Goal: Information Seeking & Learning: Learn about a topic

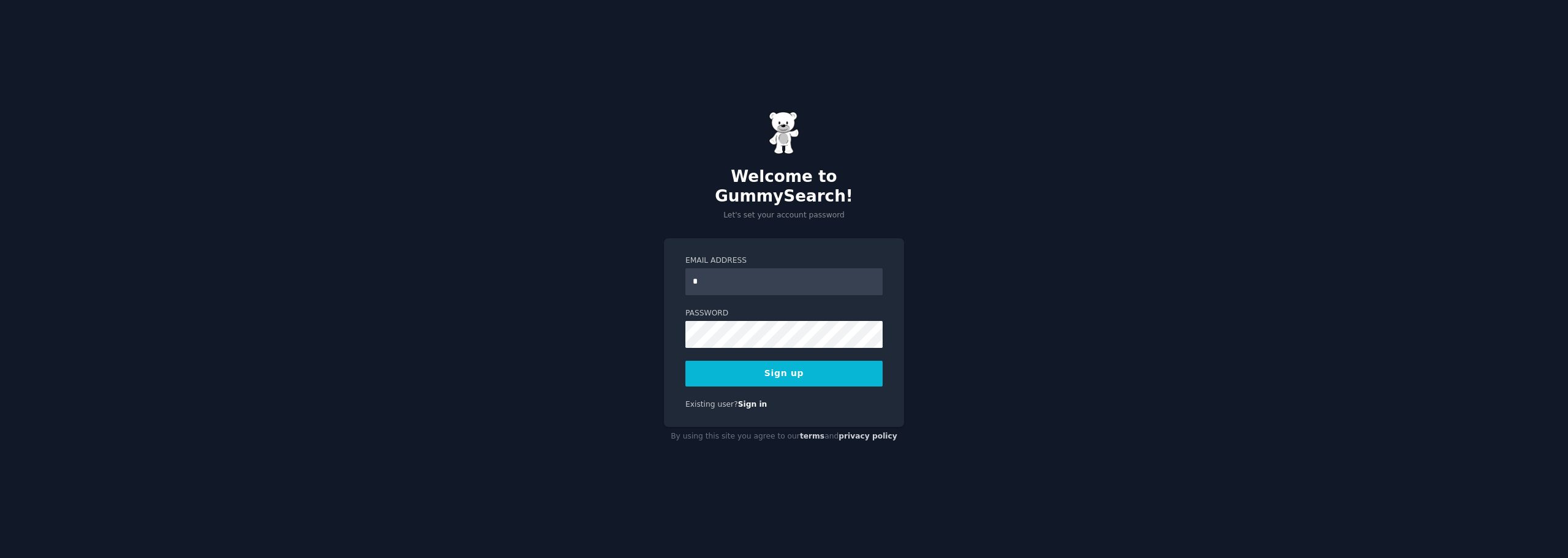
type input "**********"
click at [784, 365] on button "Sign up" at bounding box center [784, 374] width 197 height 26
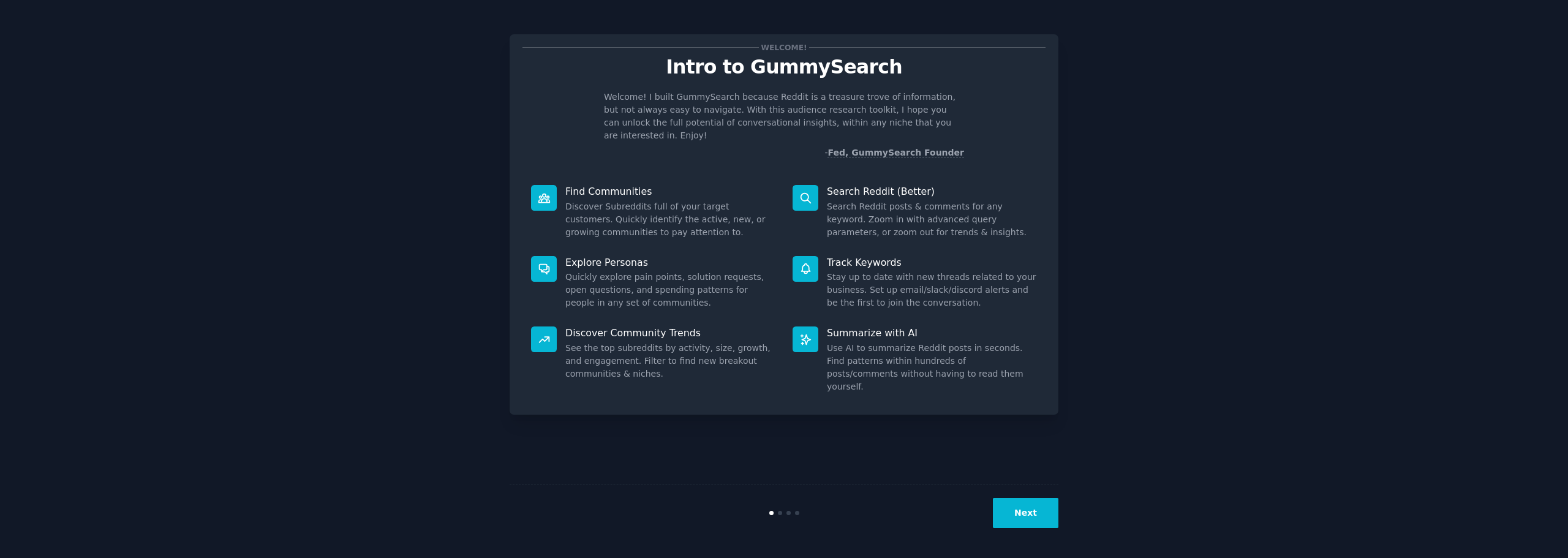
click at [1026, 516] on button "Next" at bounding box center [1026, 513] width 66 height 30
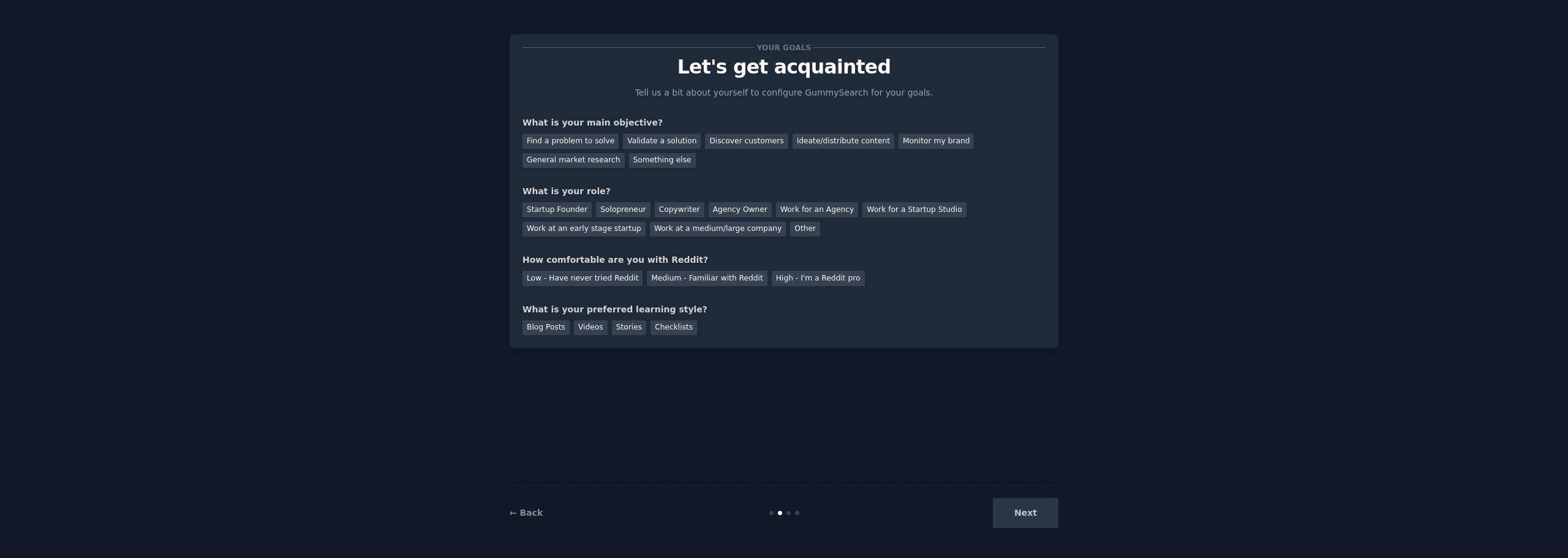
click at [1025, 516] on div "Next" at bounding box center [967, 513] width 183 height 30
click at [539, 329] on div "Blog Posts" at bounding box center [546, 328] width 48 height 16
click at [669, 209] on div "Copywriter" at bounding box center [679, 210] width 49 height 16
click at [716, 143] on div "Discover customers" at bounding box center [746, 141] width 83 height 16
click at [1026, 512] on div "Next" at bounding box center [967, 513] width 183 height 30
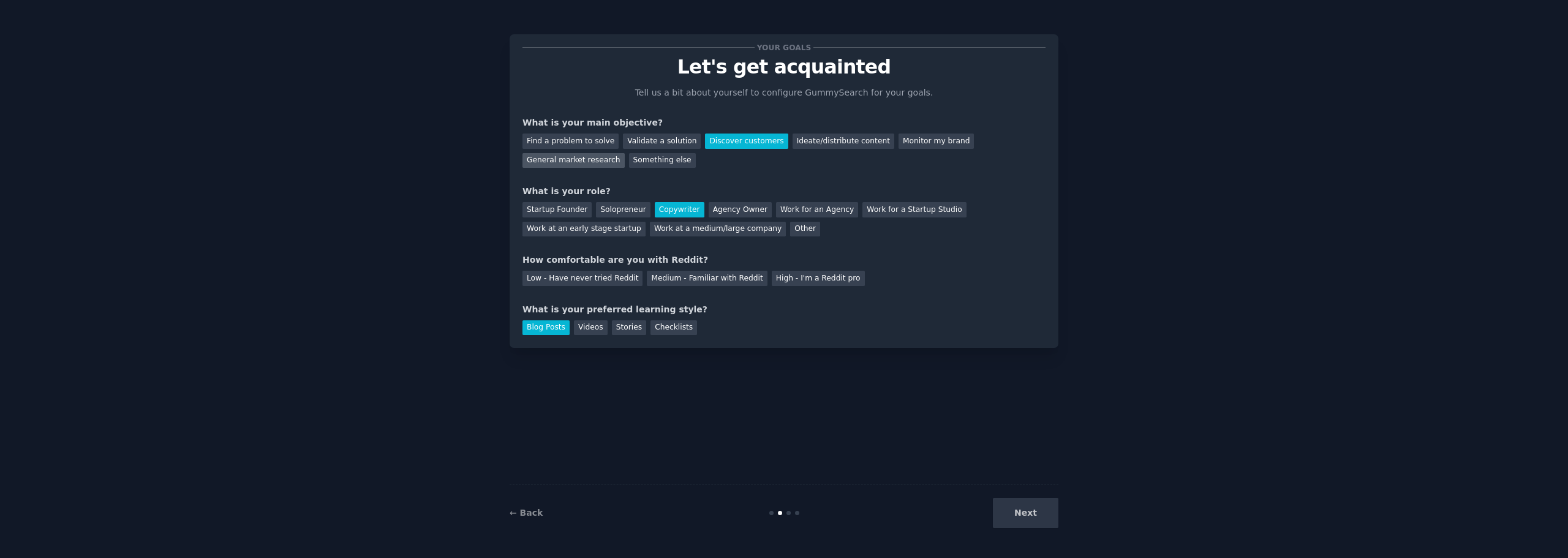
click at [624, 153] on div "General market research" at bounding box center [573, 161] width 102 height 16
click at [880, 205] on div "Work for a Startup Studio" at bounding box center [914, 210] width 104 height 16
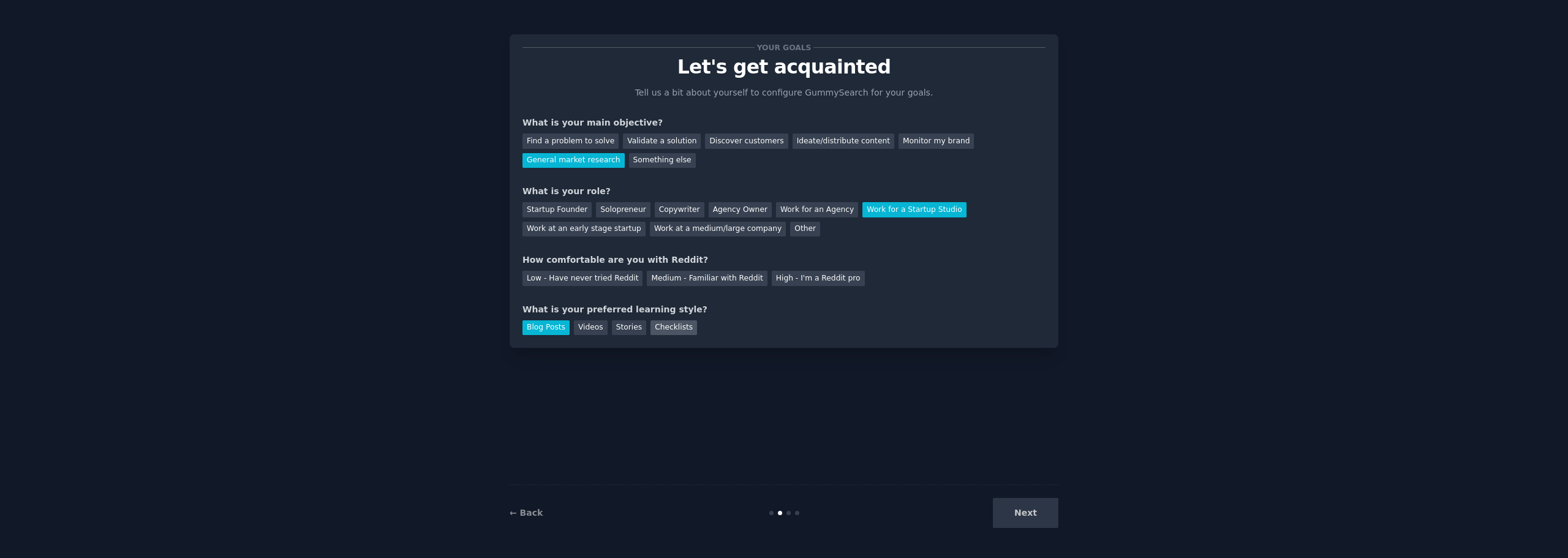
click at [661, 331] on div "Checklists" at bounding box center [674, 328] width 47 height 16
click at [648, 280] on div "Medium - Familiar with Reddit" at bounding box center [707, 279] width 120 height 16
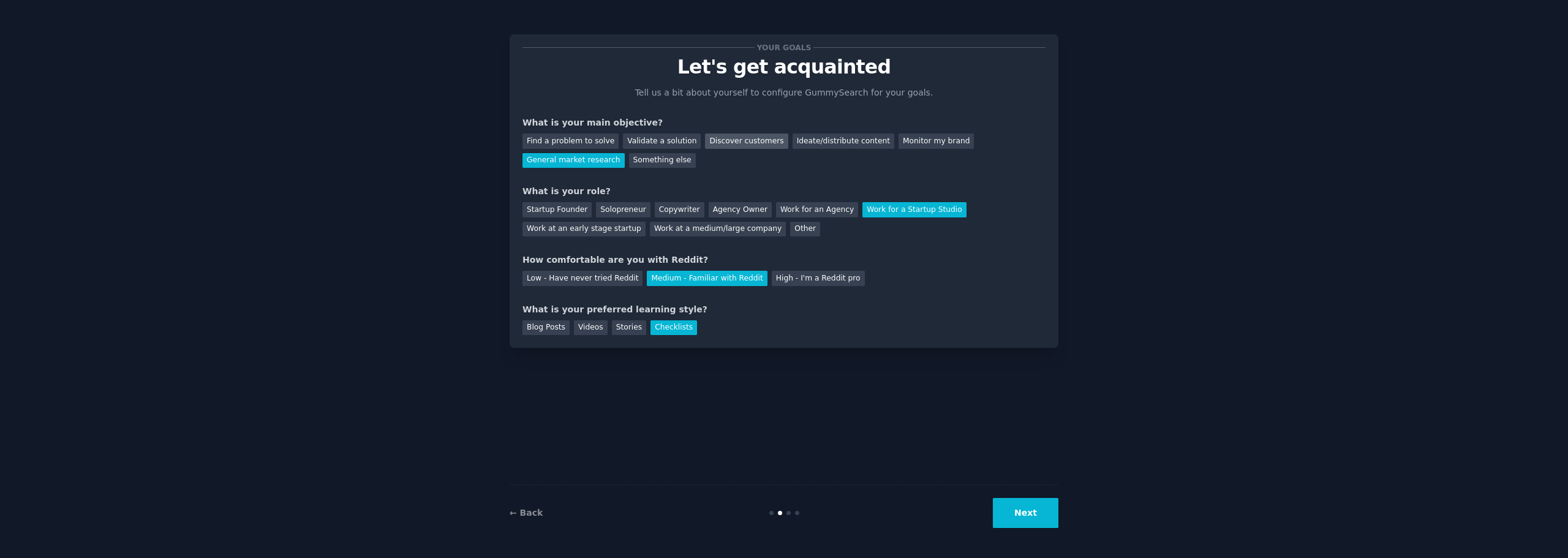
click at [726, 140] on div "Discover customers" at bounding box center [746, 141] width 83 height 16
click at [661, 212] on div "Copywriter" at bounding box center [679, 210] width 49 height 16
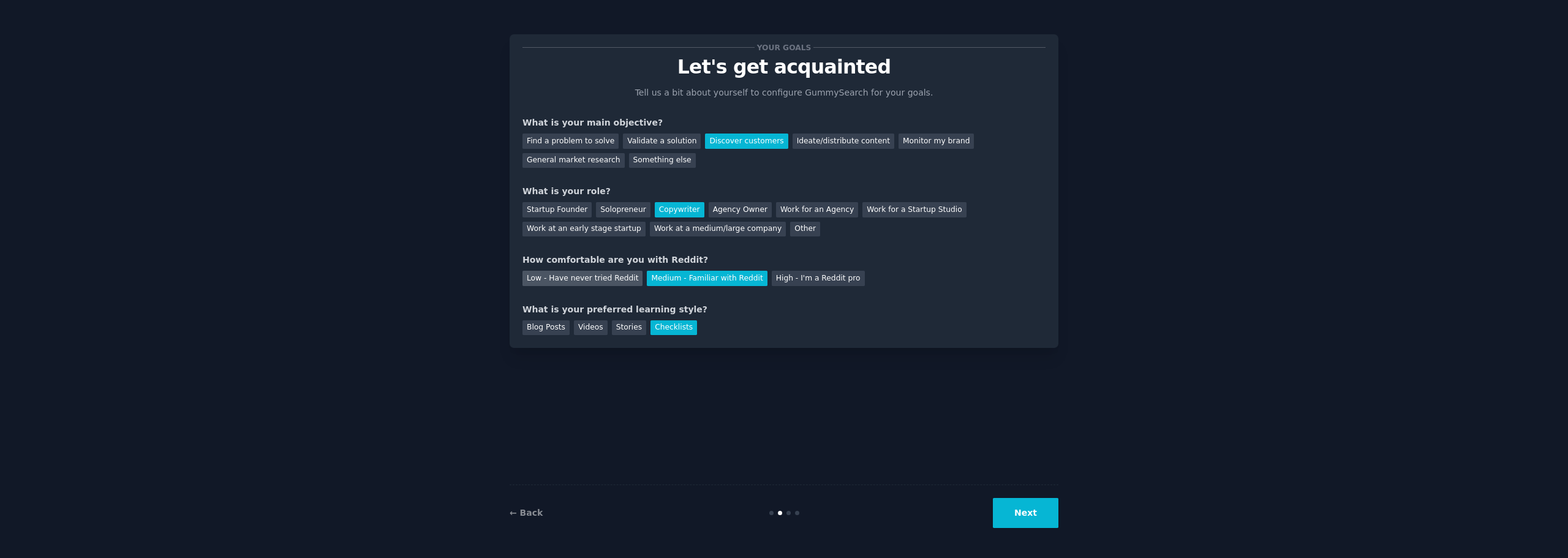
click at [553, 279] on div "Low - Have never tried Reddit" at bounding box center [582, 279] width 120 height 16
click at [534, 329] on div "Blog Posts" at bounding box center [546, 328] width 48 height 16
click at [1020, 516] on button "Next" at bounding box center [1026, 513] width 66 height 30
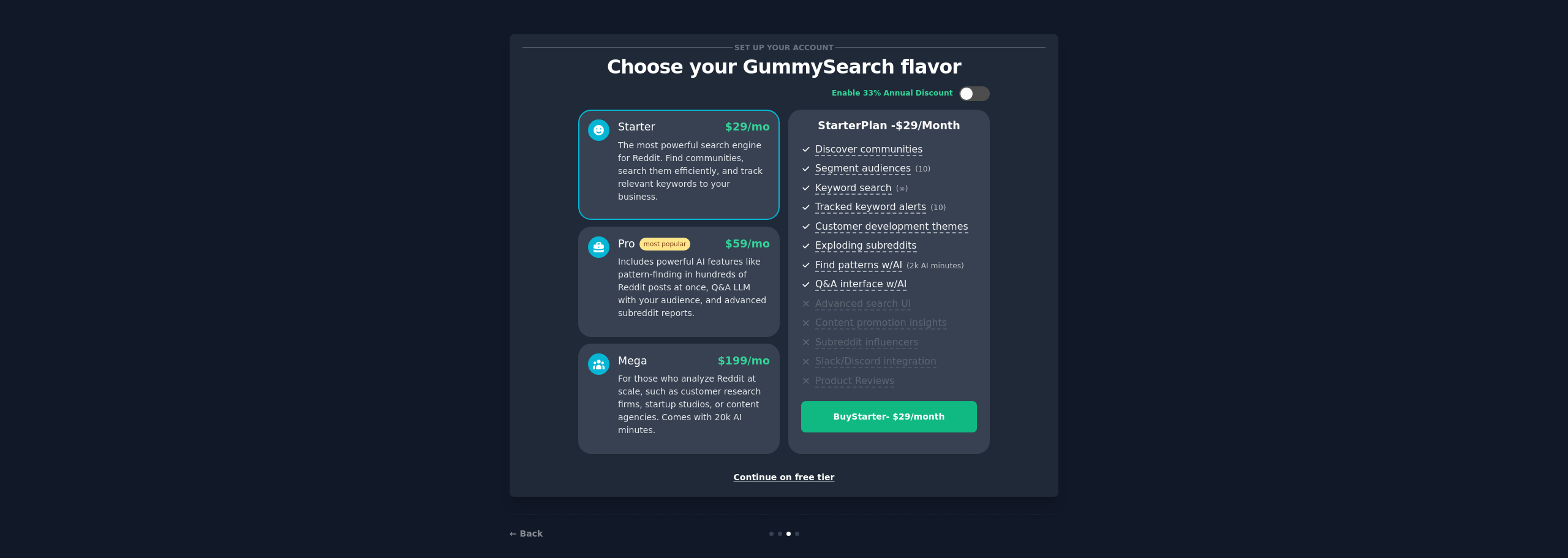
click at [778, 478] on div "Continue on free tier" at bounding box center [784, 478] width 523 height 13
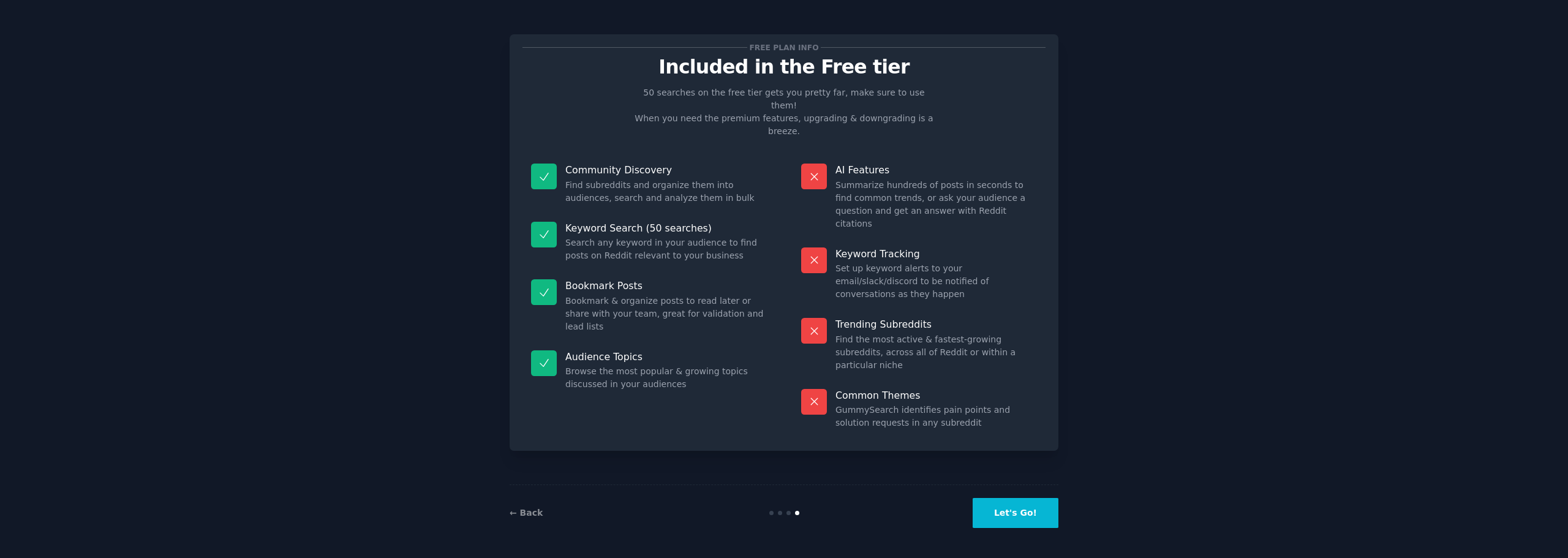
click at [1017, 511] on button "Let's Go!" at bounding box center [1015, 513] width 86 height 30
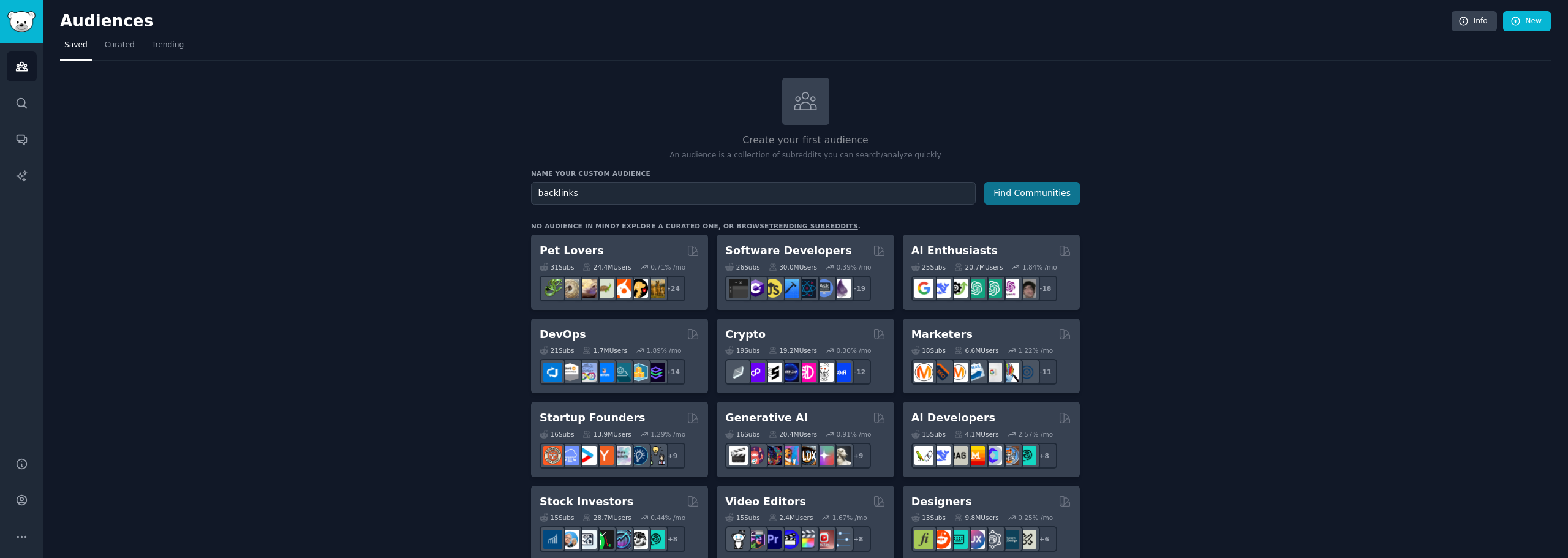
type input "backlinks"
click at [1027, 196] on button "Find Communities" at bounding box center [1032, 193] width 95 height 22
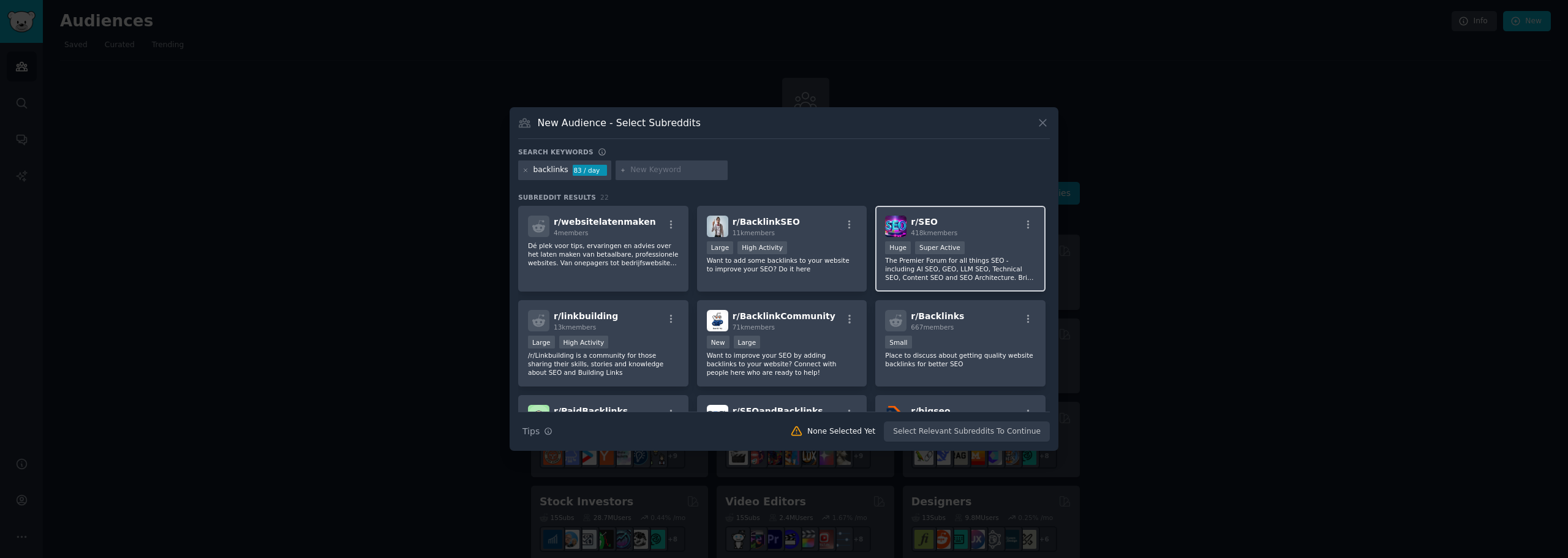
click at [981, 235] on div "r/ SEO 418k members" at bounding box center [960, 226] width 150 height 22
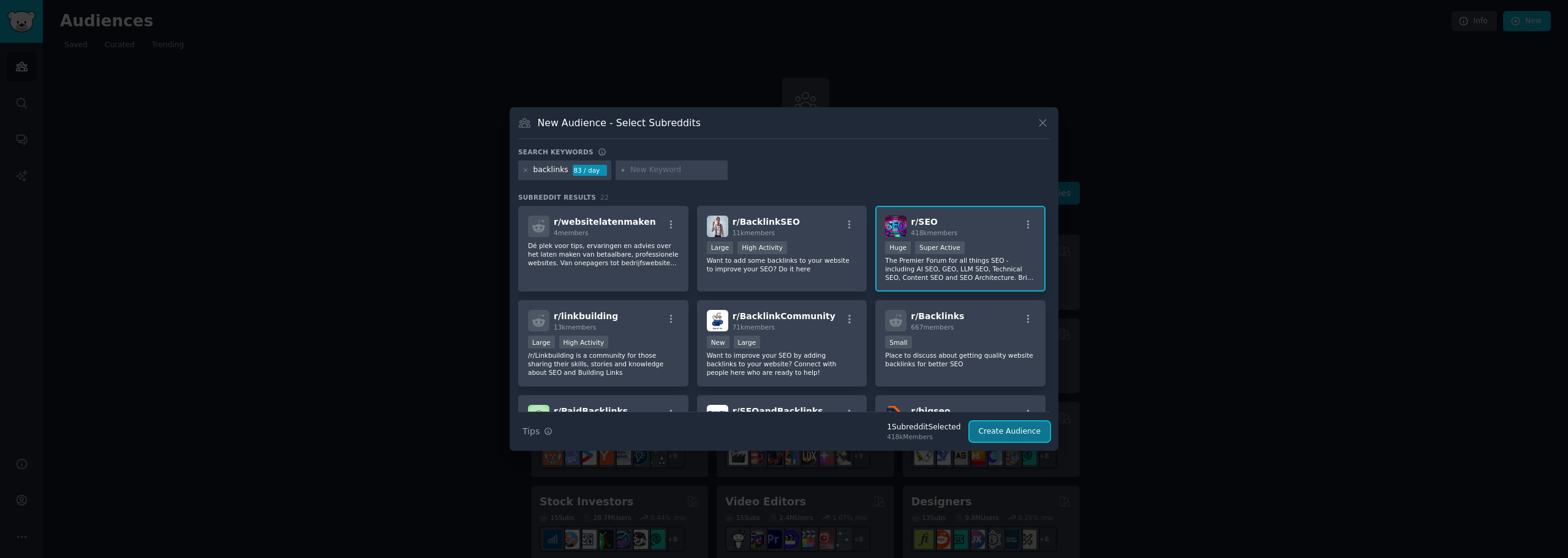
click at [1002, 433] on button "Create Audience" at bounding box center [1009, 432] width 80 height 21
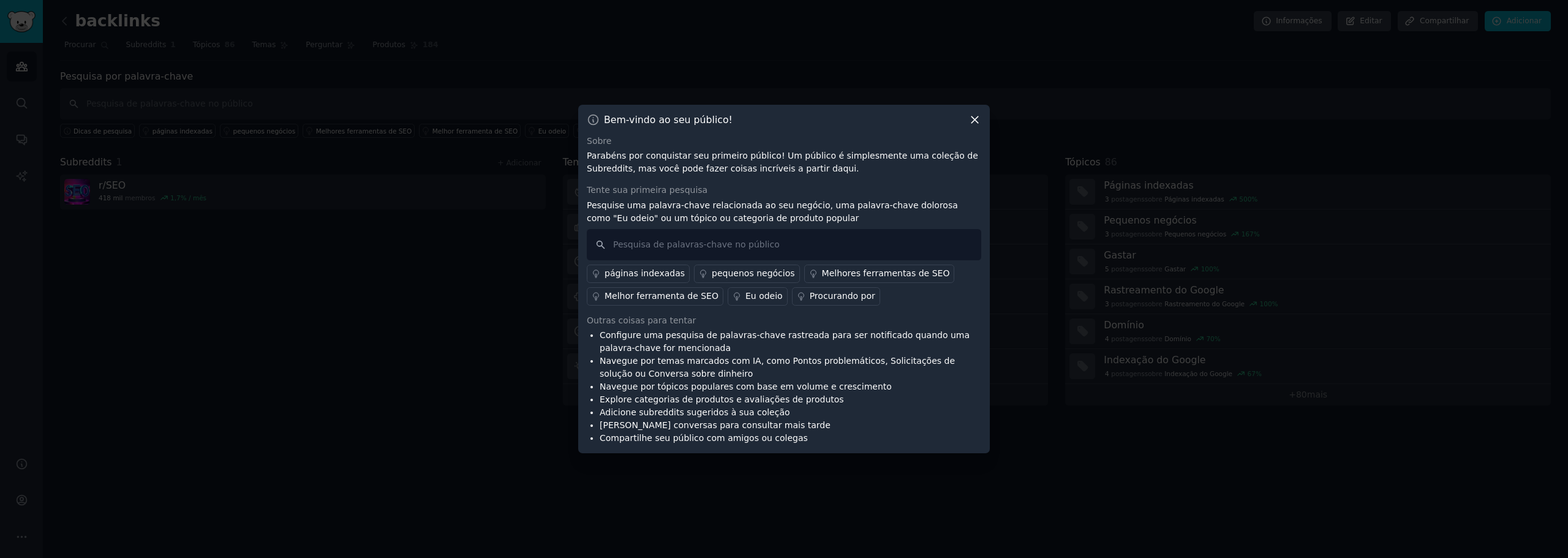
click at [971, 121] on icon at bounding box center [975, 119] width 13 height 13
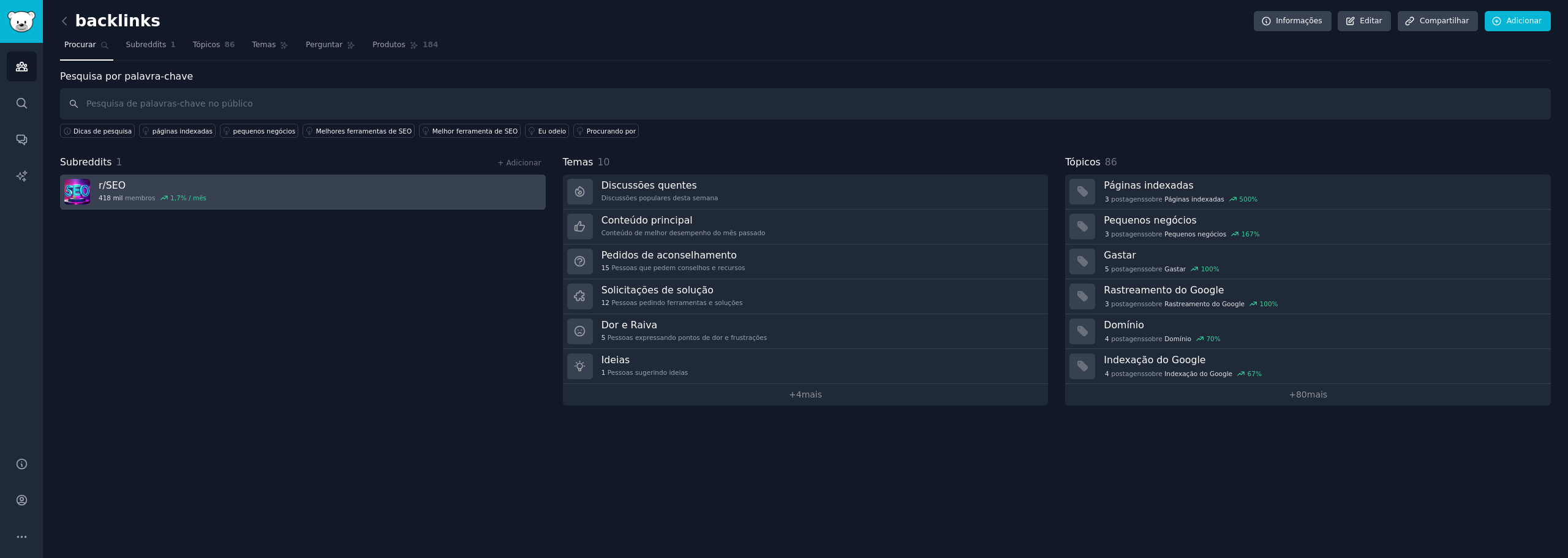
click at [197, 186] on link "r/ SEO 418 mil membros 1,7 % / mês" at bounding box center [303, 192] width 486 height 35
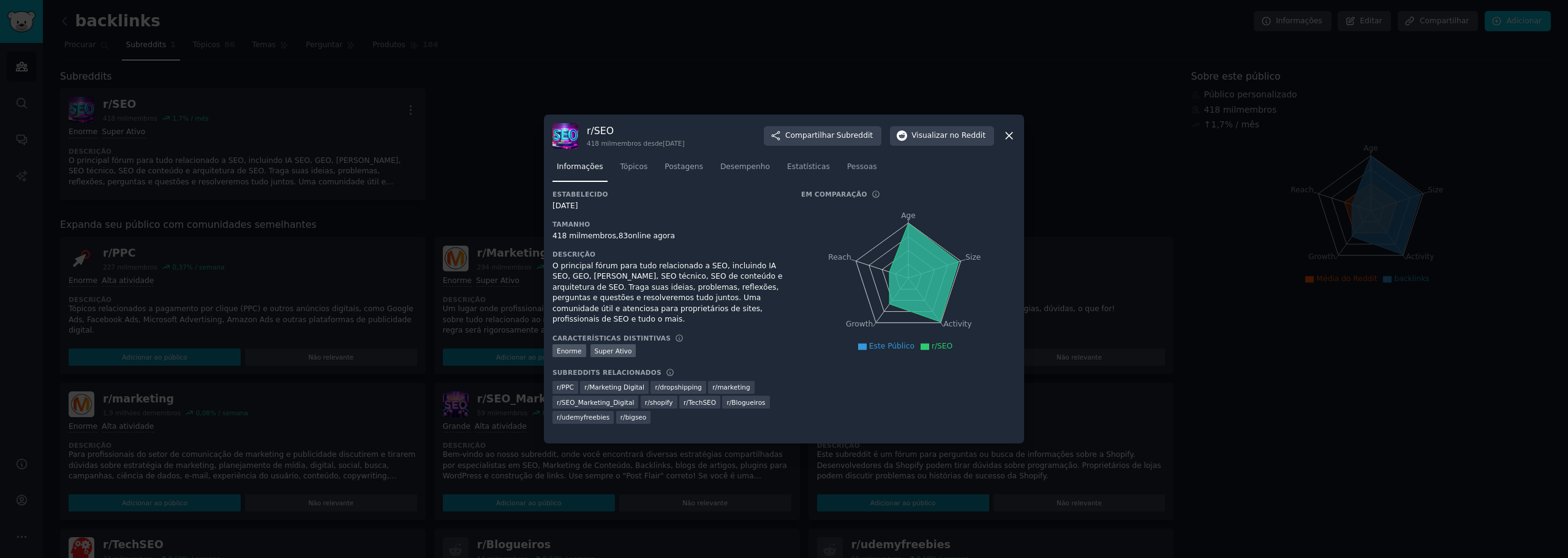
click at [1009, 134] on icon at bounding box center [1008, 135] width 13 height 13
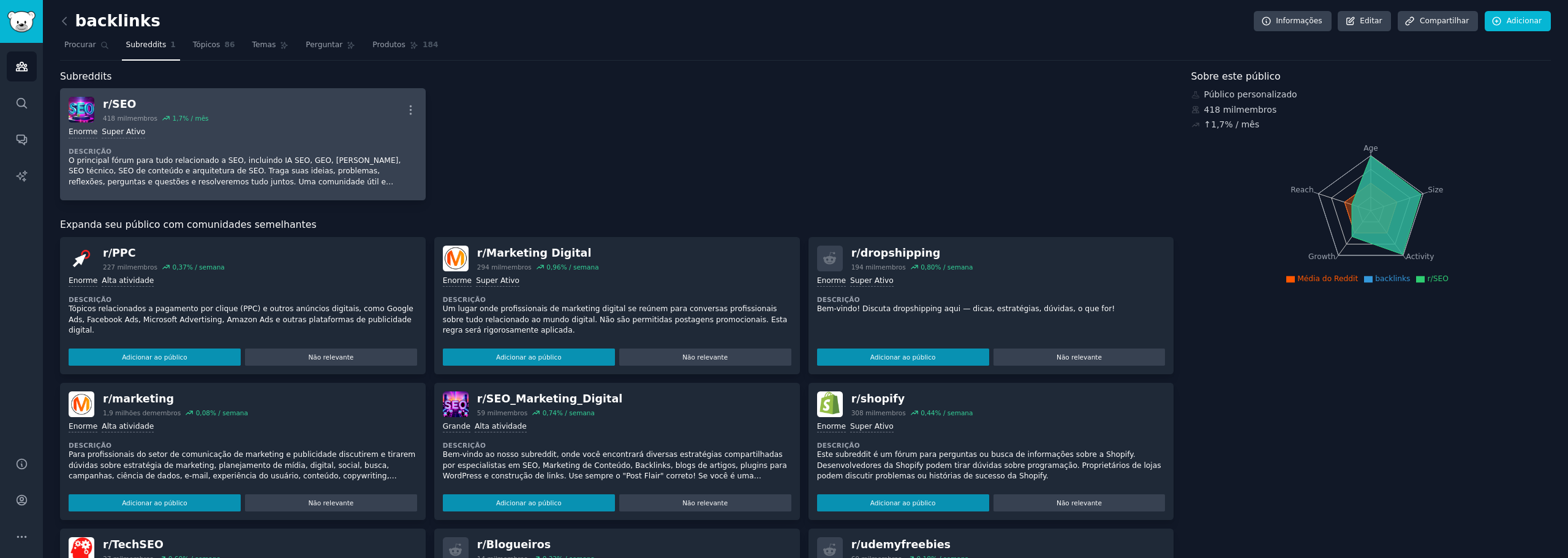
click at [285, 135] on div "Enorme Super Ativo" at bounding box center [242, 132] width 349 height 11
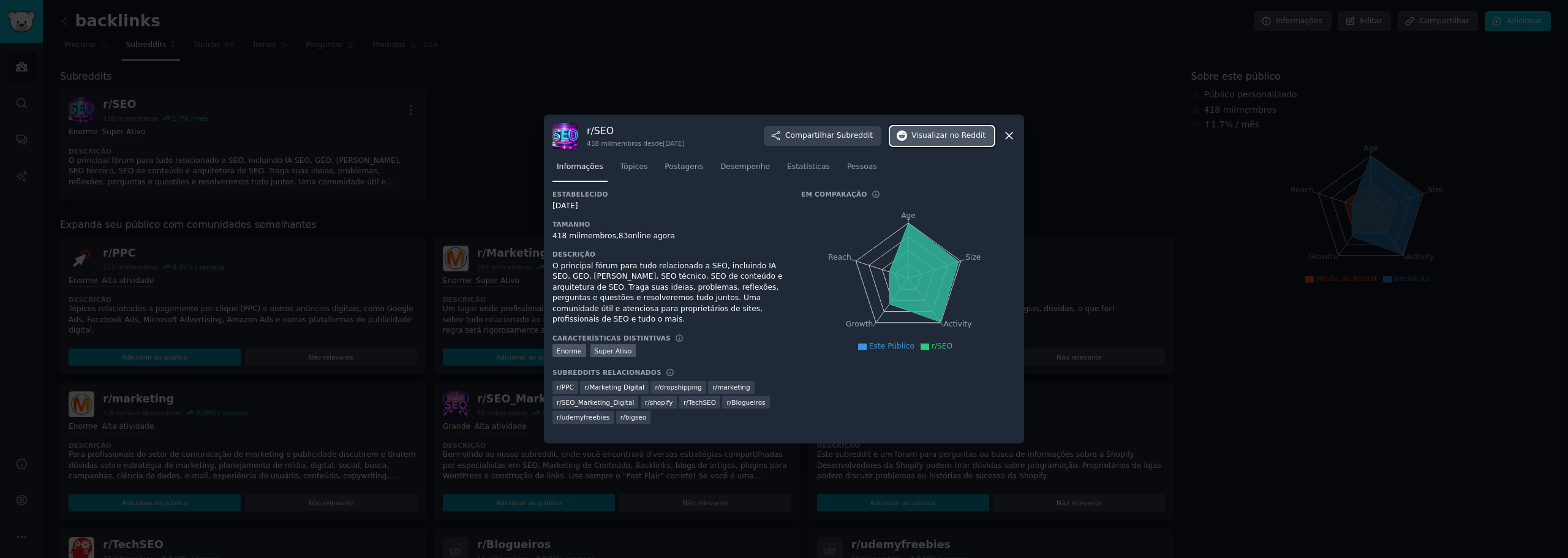
click at [946, 137] on font "Visualizar" at bounding box center [930, 136] width 36 height 9
click at [1009, 135] on icon at bounding box center [1008, 135] width 13 height 13
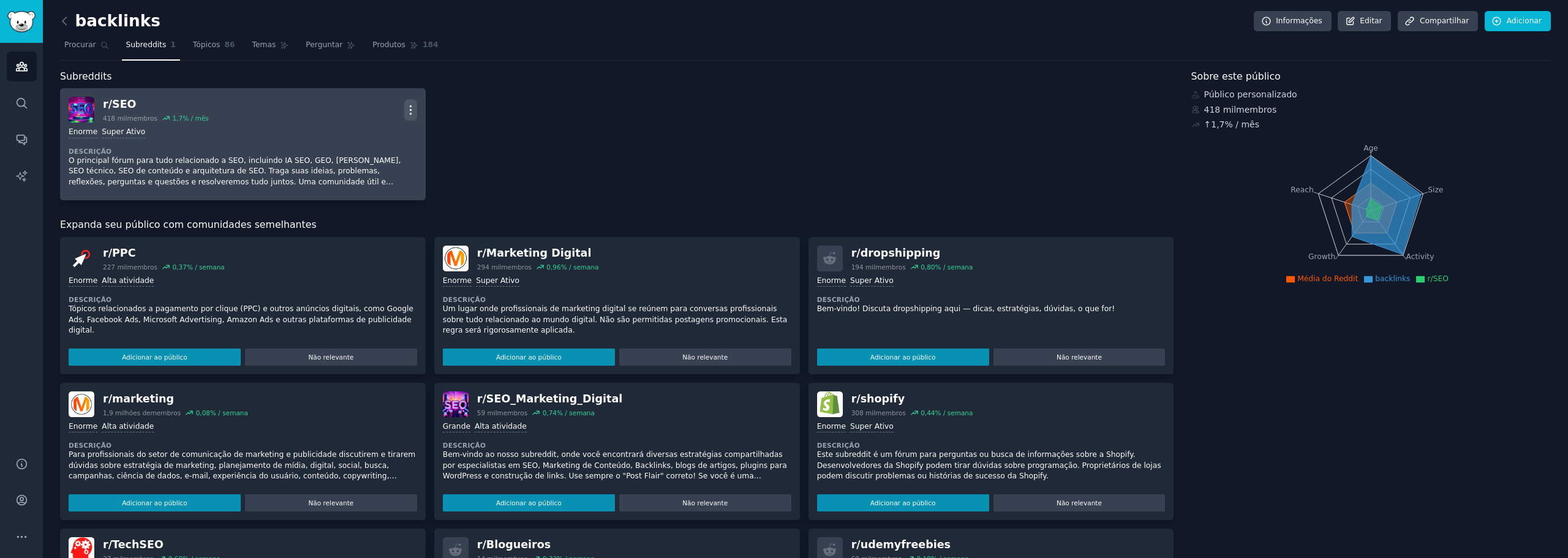
click at [411, 110] on icon "button" at bounding box center [410, 110] width 1 height 9
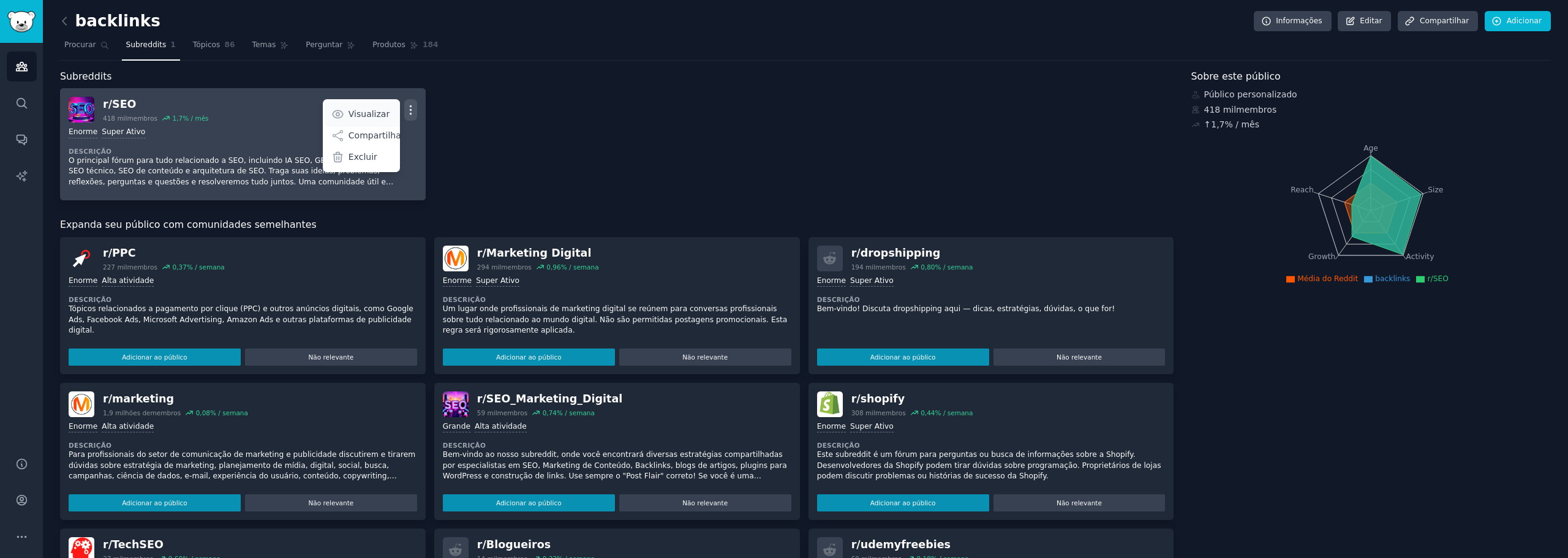
click at [356, 114] on font "Visualizar" at bounding box center [368, 113] width 41 height 10
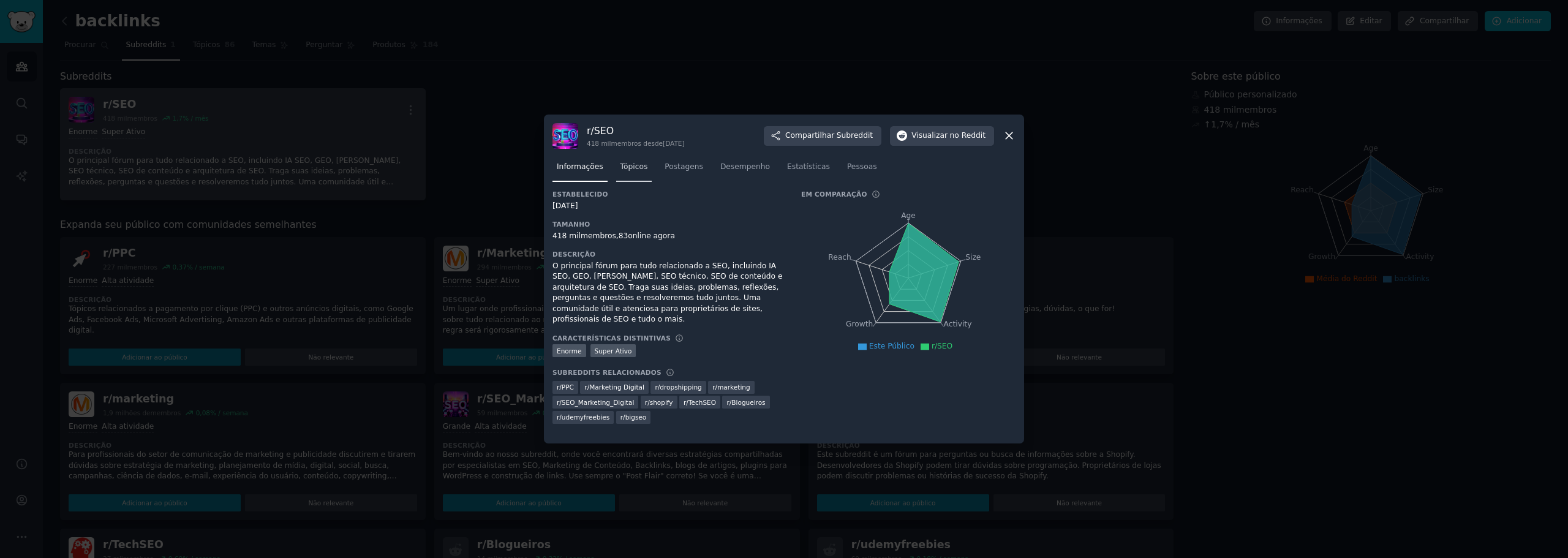
click at [627, 167] on font "Tópicos" at bounding box center [634, 167] width 28 height 9
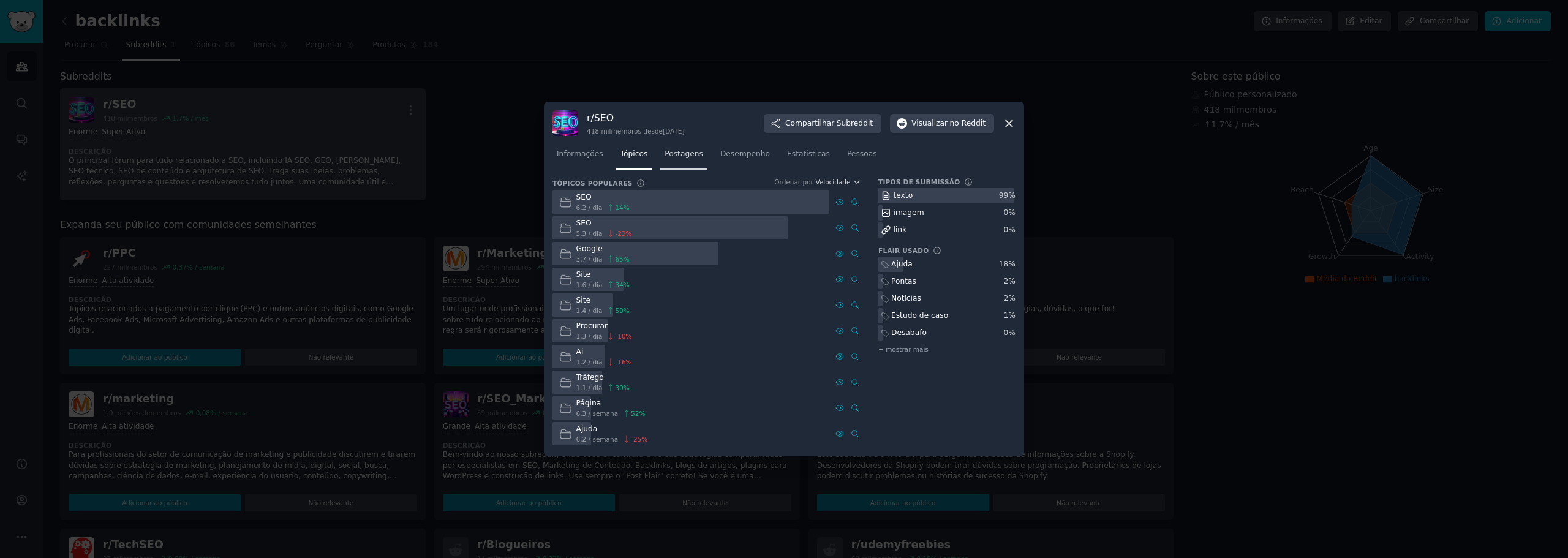
click at [675, 155] on font "Postagens" at bounding box center [683, 154] width 39 height 9
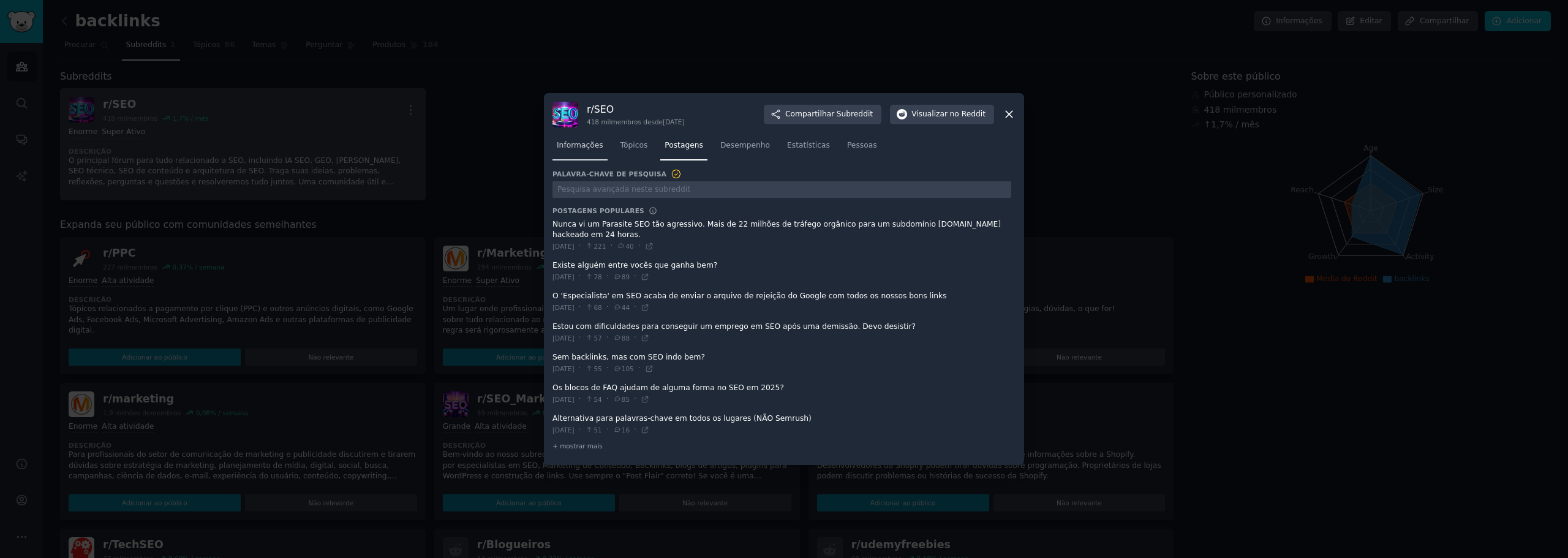
click at [576, 141] on font "Informações" at bounding box center [580, 145] width 47 height 9
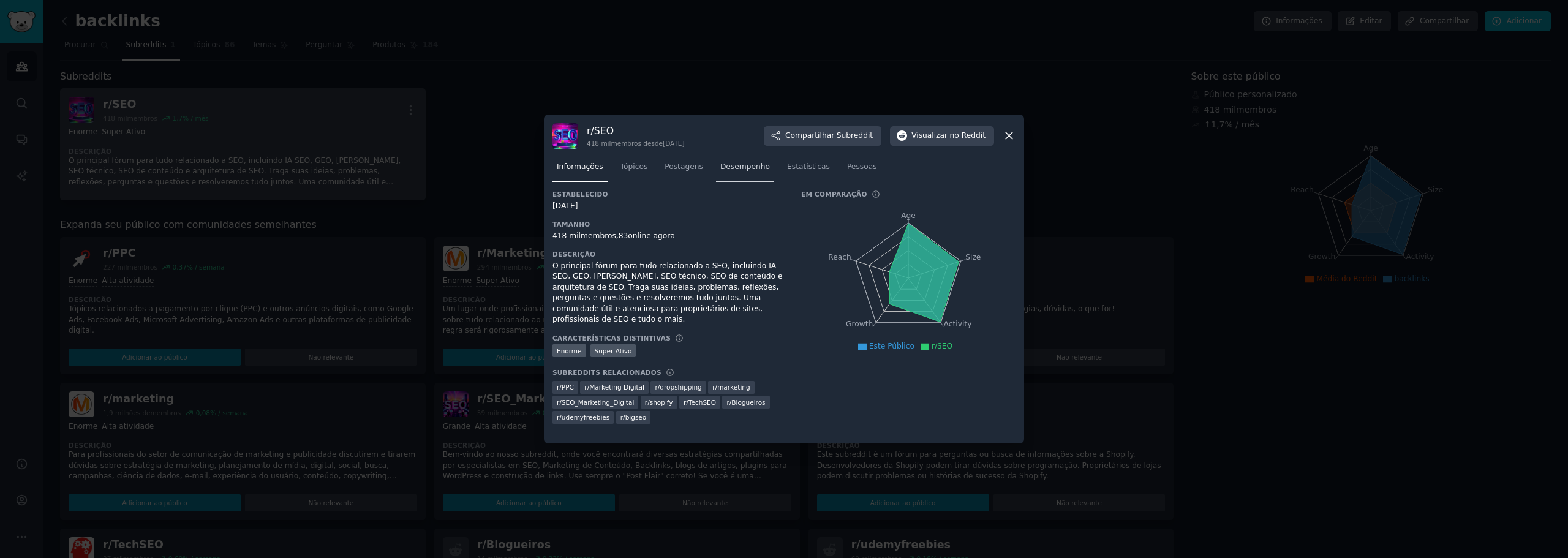
click at [726, 165] on font "Desempenho" at bounding box center [745, 167] width 49 height 9
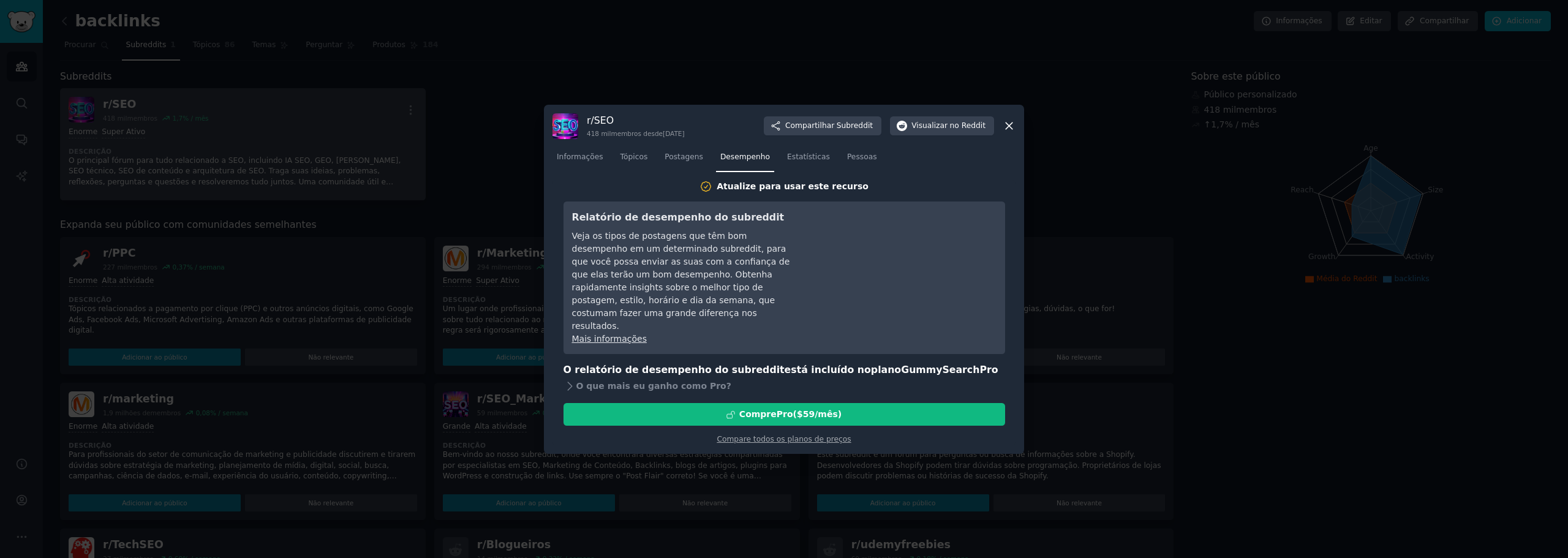
click at [1011, 132] on icon at bounding box center [1008, 125] width 13 height 13
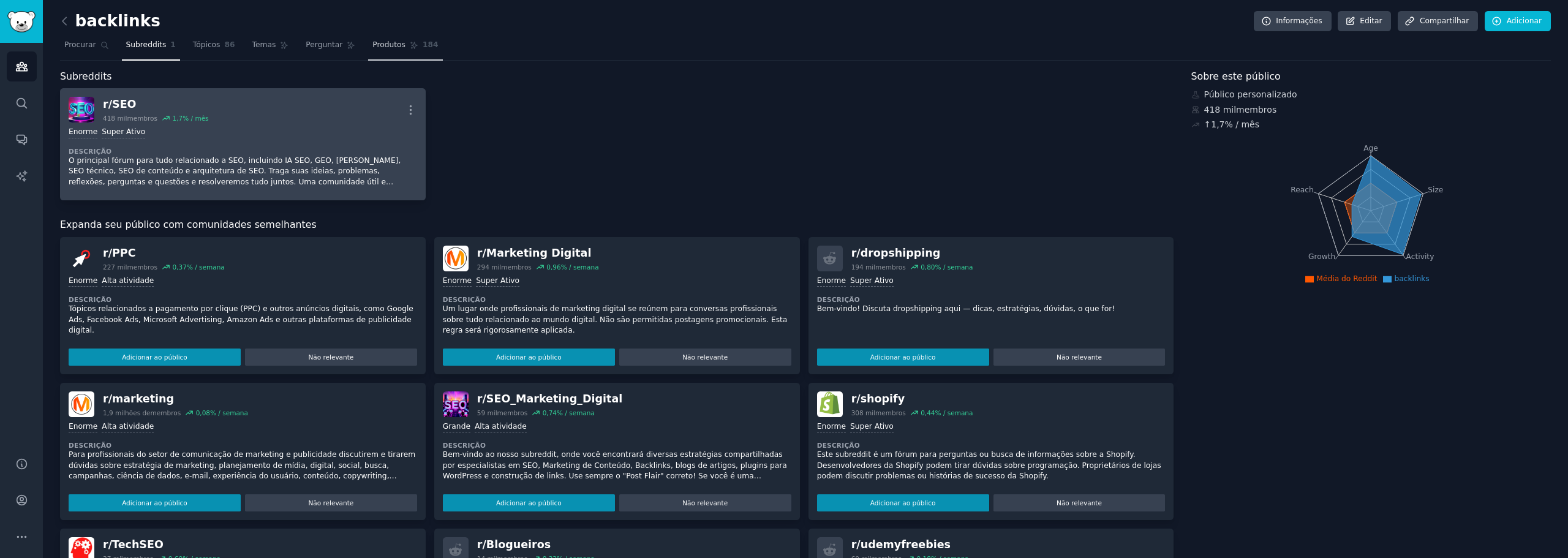
click at [374, 46] on font "Produtos" at bounding box center [389, 45] width 33 height 9
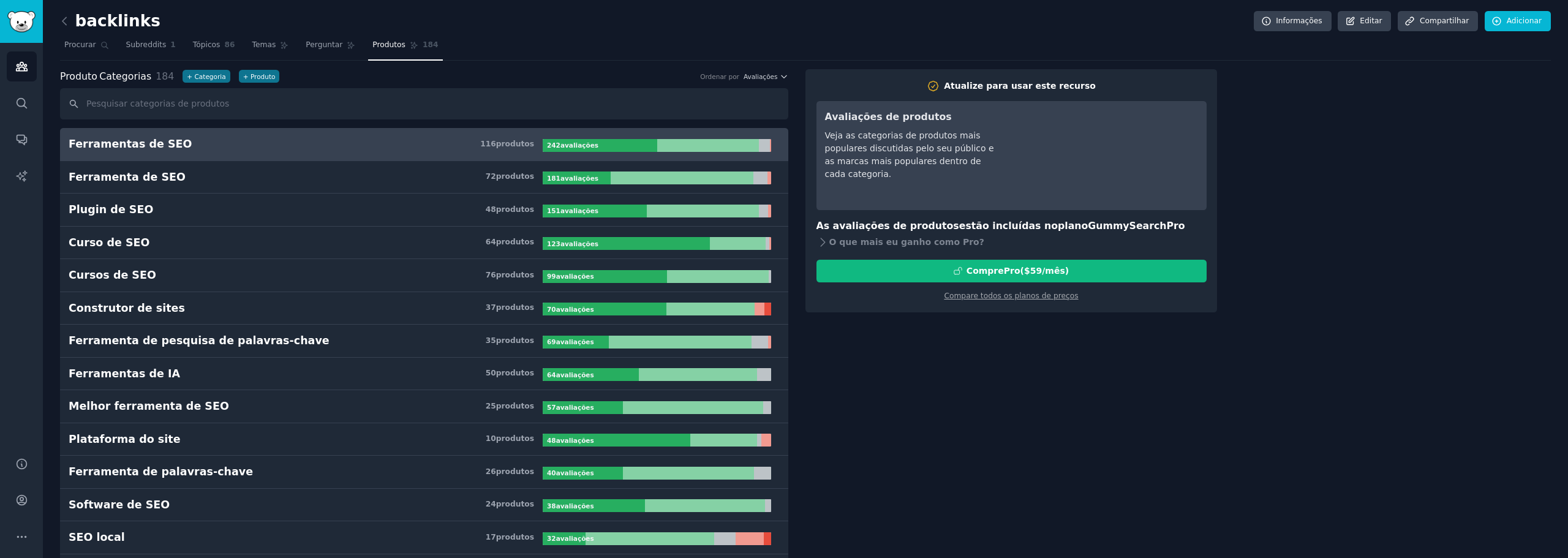
click at [157, 142] on font "Ferramentas de SEO" at bounding box center [130, 144] width 123 height 12
click at [308, 48] on font "Perguntar" at bounding box center [323, 45] width 36 height 9
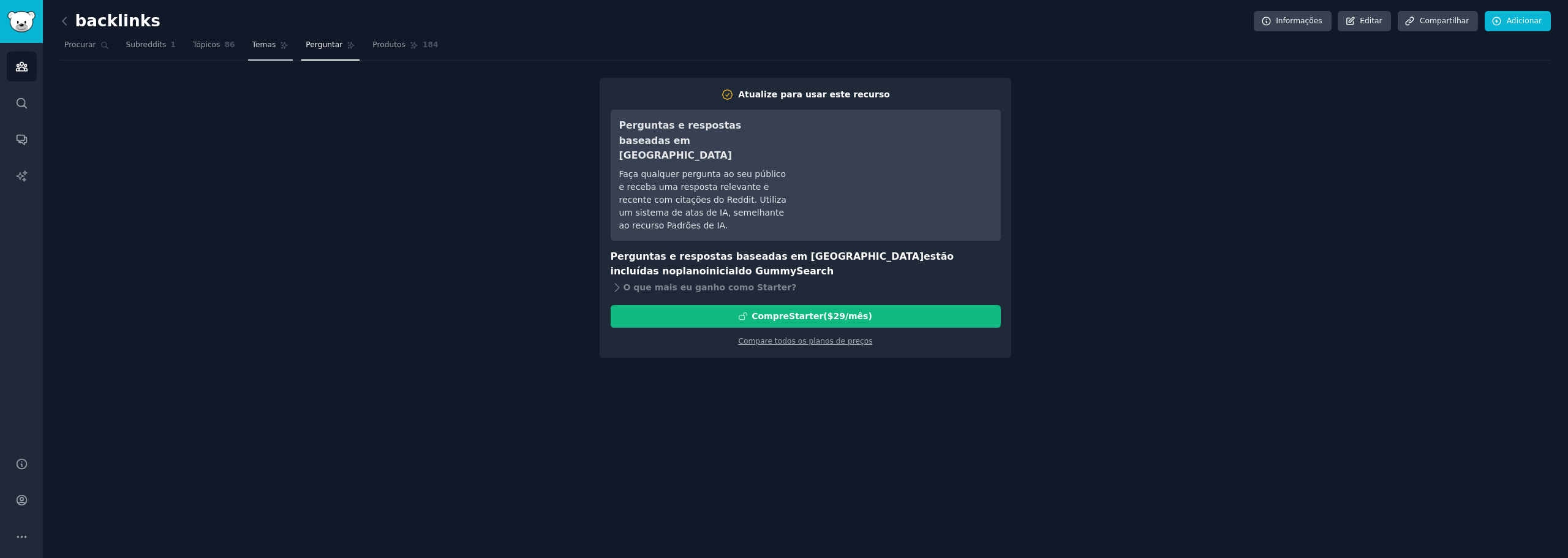
click at [253, 48] on font "Temas" at bounding box center [265, 45] width 24 height 9
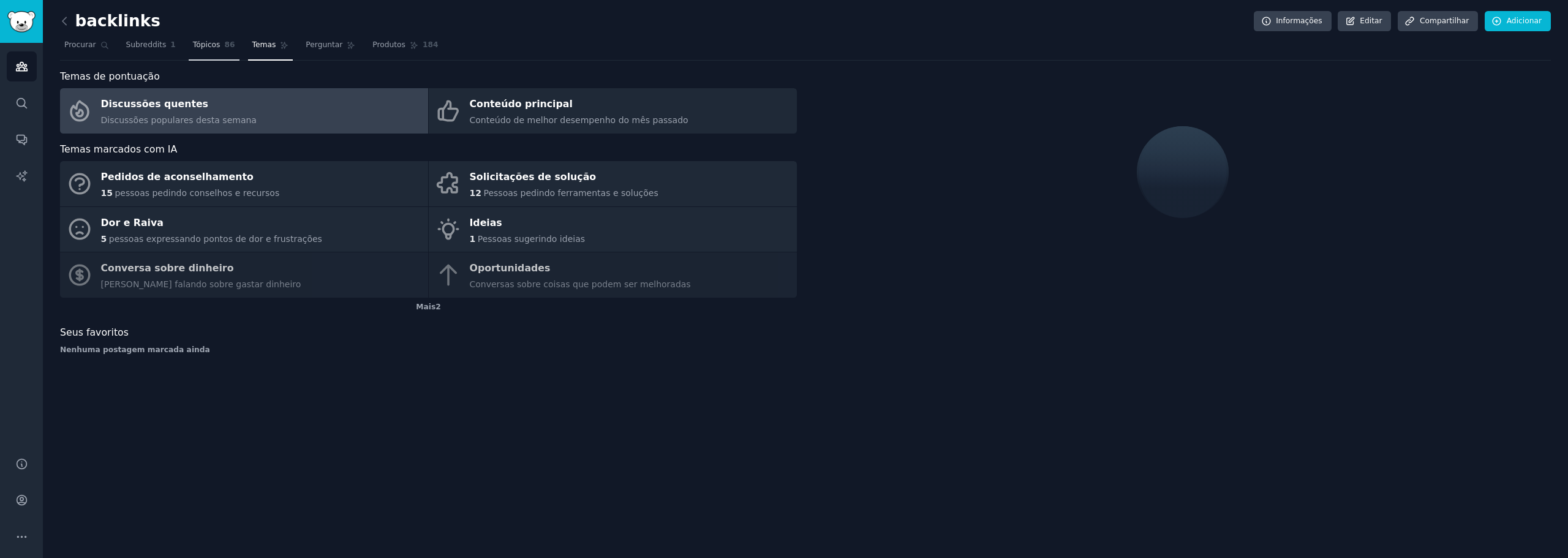
click at [201, 42] on font "Tópicos" at bounding box center [207, 45] width 28 height 9
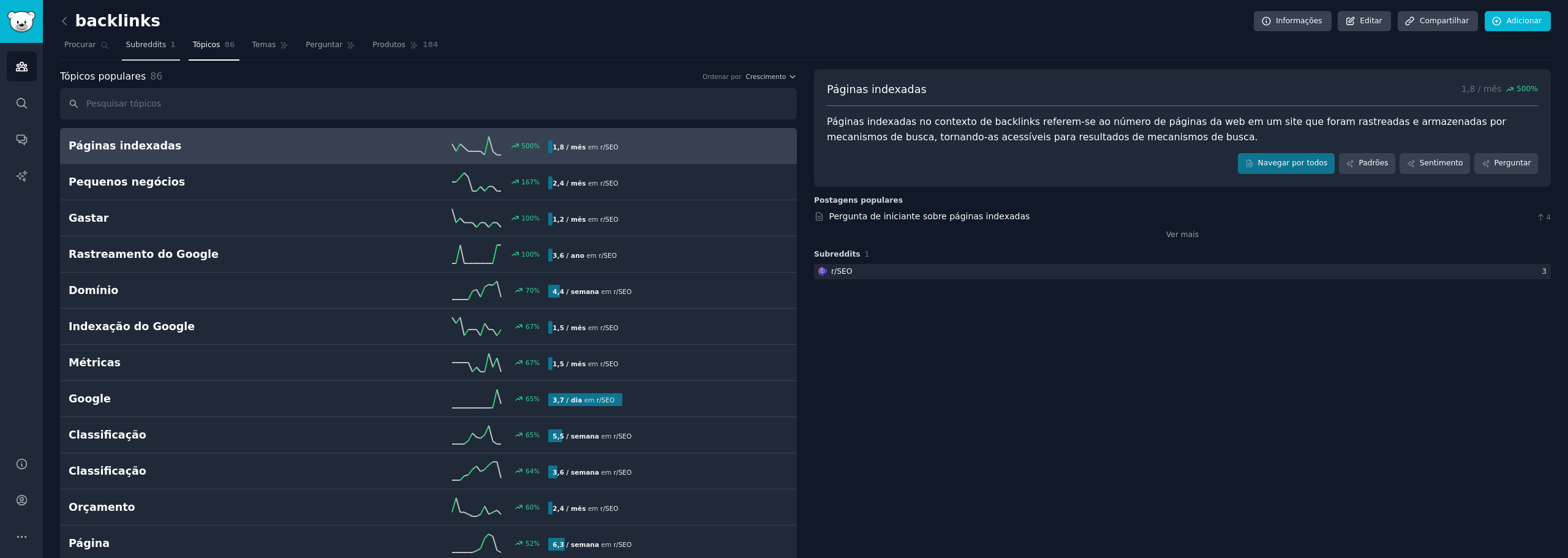
click at [131, 36] on link "Subreddits 1" at bounding box center [150, 48] width 58 height 25
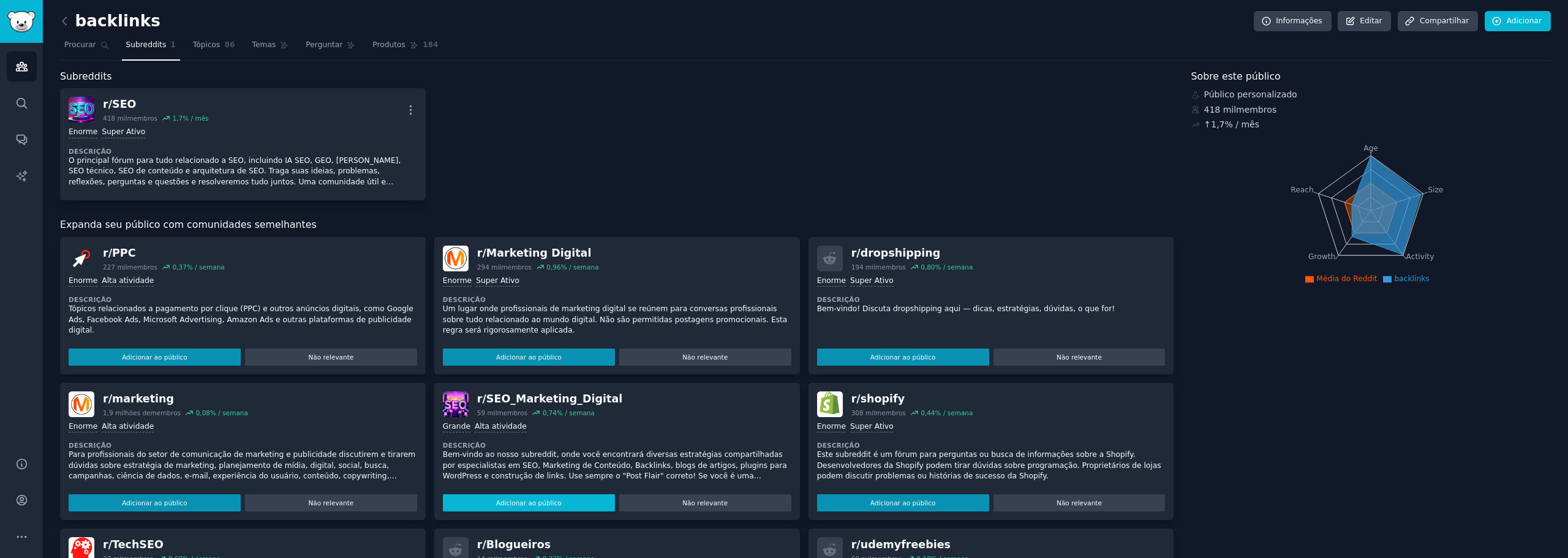
click at [526, 501] on font "Adicionar ao público" at bounding box center [529, 503] width 66 height 7
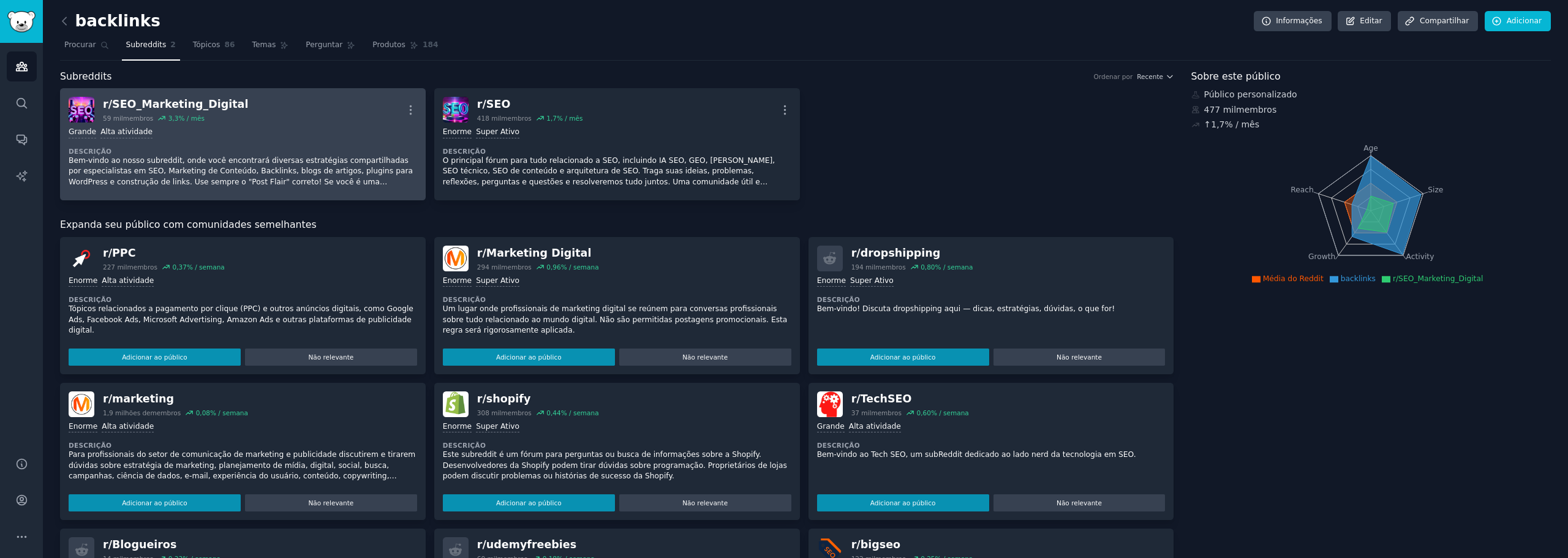
click at [268, 126] on div "Grande Alta atividade Descrição Bem-vindo ao nosso subreddit, onde você encontr…" at bounding box center [242, 157] width 349 height 69
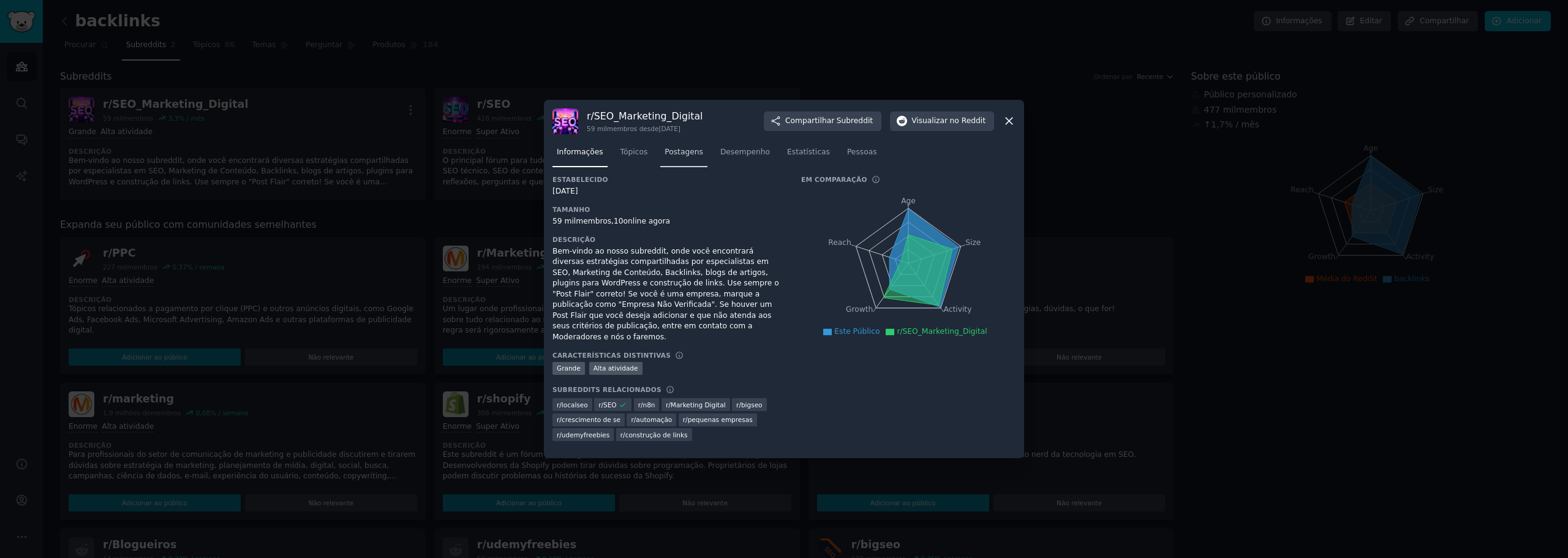
click at [682, 157] on font "Postagens" at bounding box center [683, 152] width 39 height 9
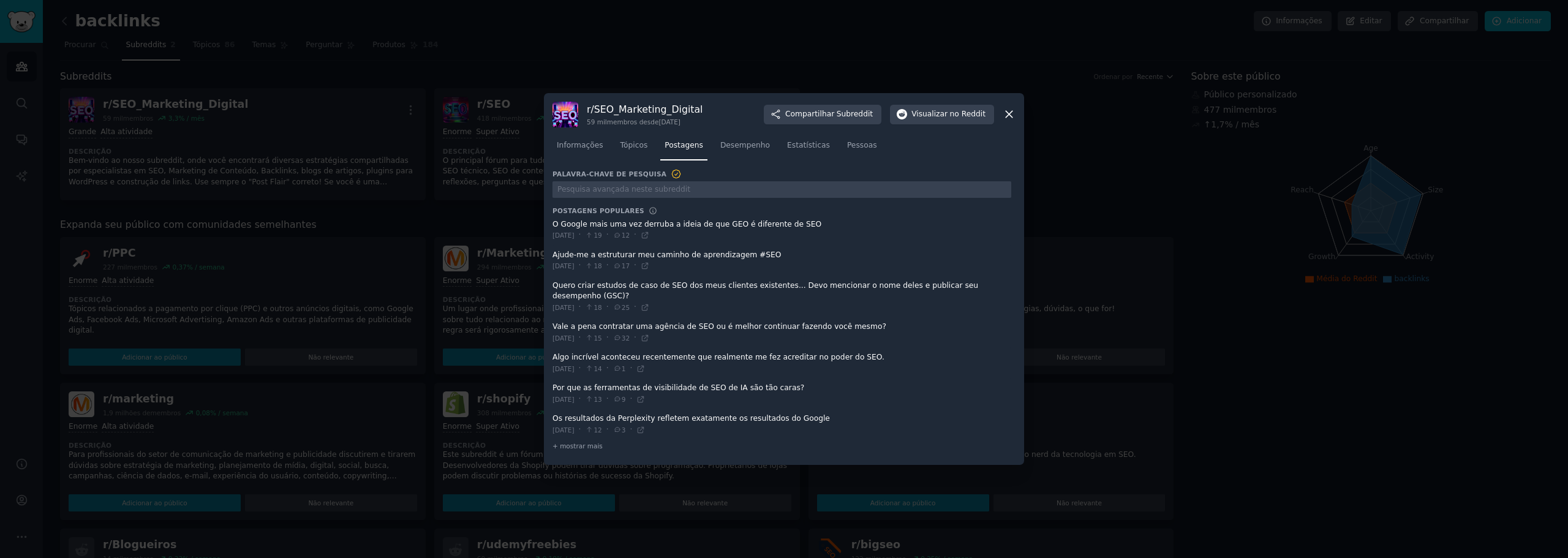
click at [642, 228] on span at bounding box center [782, 230] width 459 height 30
click at [580, 442] on font "+ mostrar mais" at bounding box center [578, 446] width 50 height 7
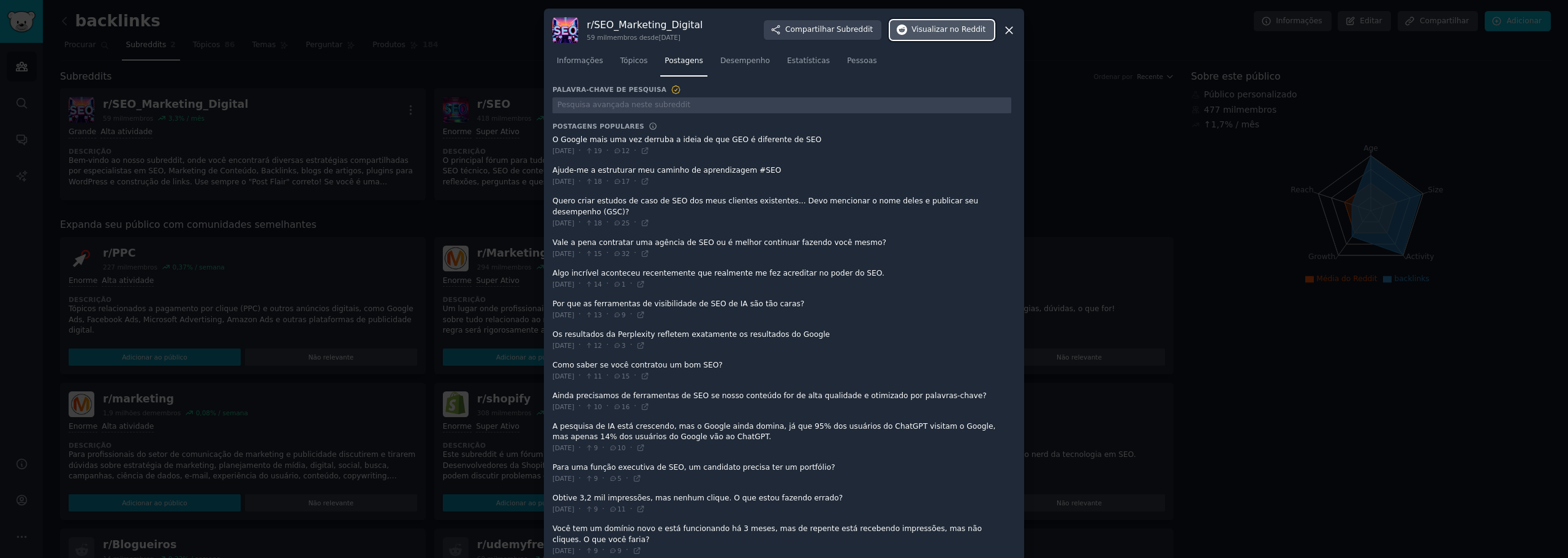
click at [938, 28] on font "Visualizar" at bounding box center [930, 29] width 36 height 9
